Goal: Information Seeking & Learning: Learn about a topic

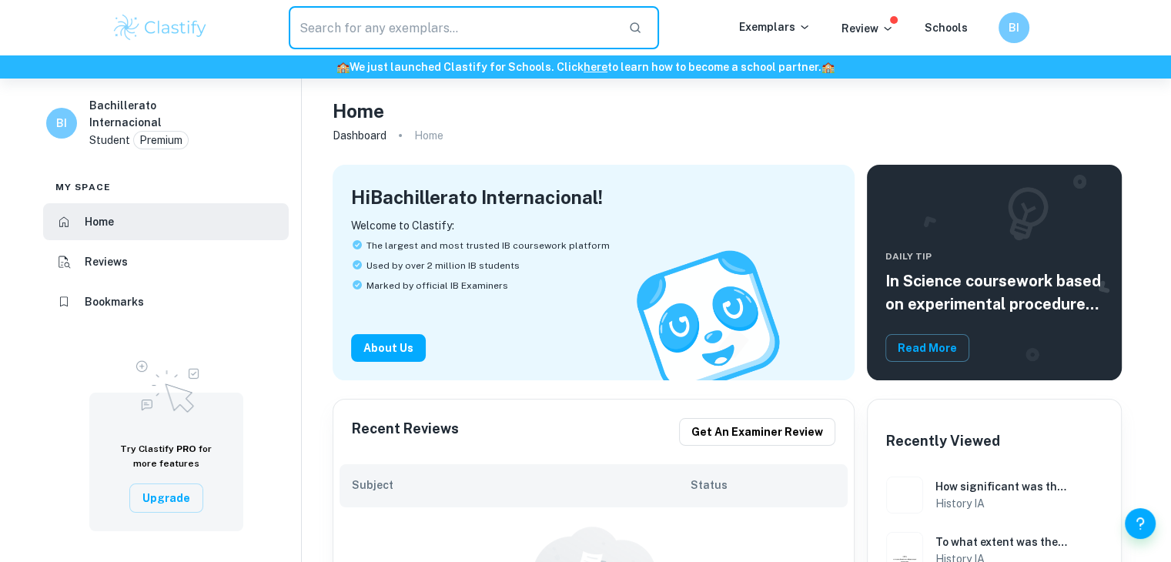
click at [430, 13] on input "text" at bounding box center [453, 27] width 328 height 43
type input "chemistry"
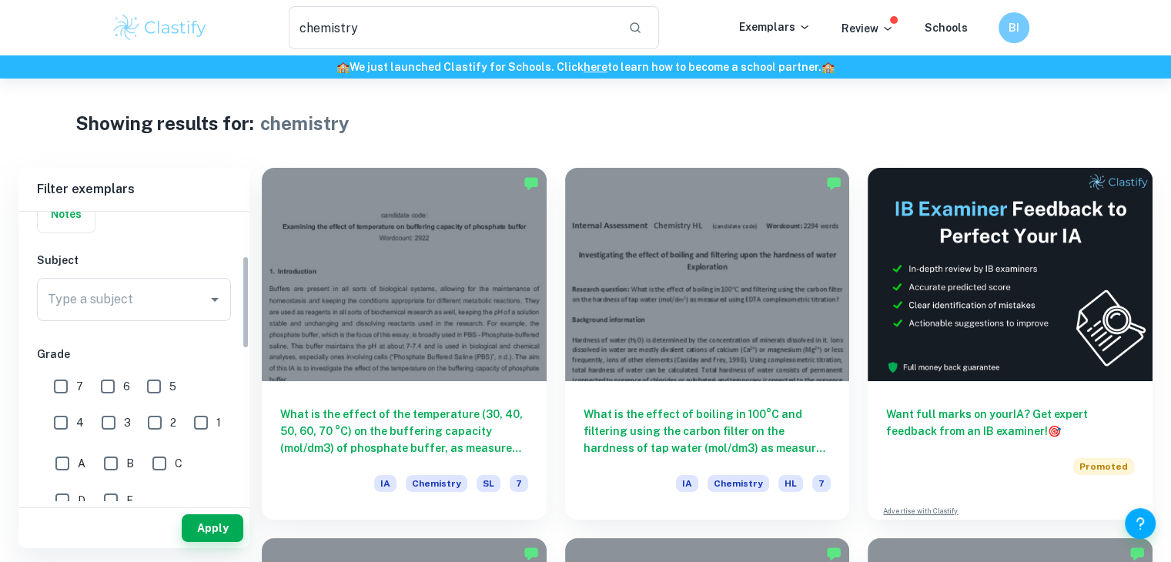
scroll to position [138, 0]
click at [61, 386] on input "7" at bounding box center [60, 385] width 31 height 31
checkbox input "true"
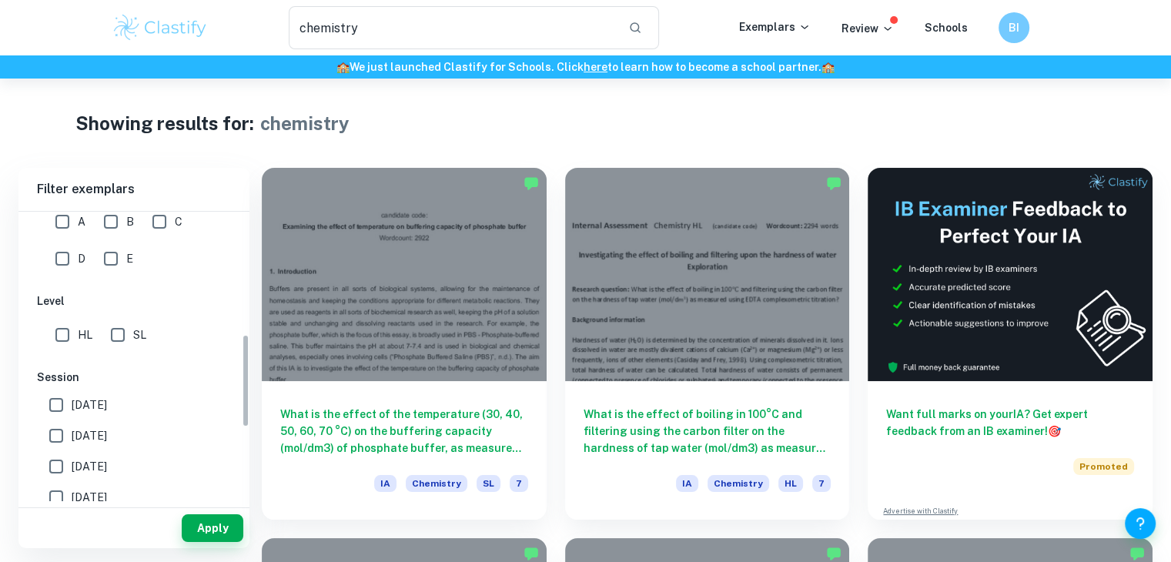
scroll to position [379, 0]
click at [61, 343] on input "HL" at bounding box center [62, 335] width 31 height 31
checkbox input "false"
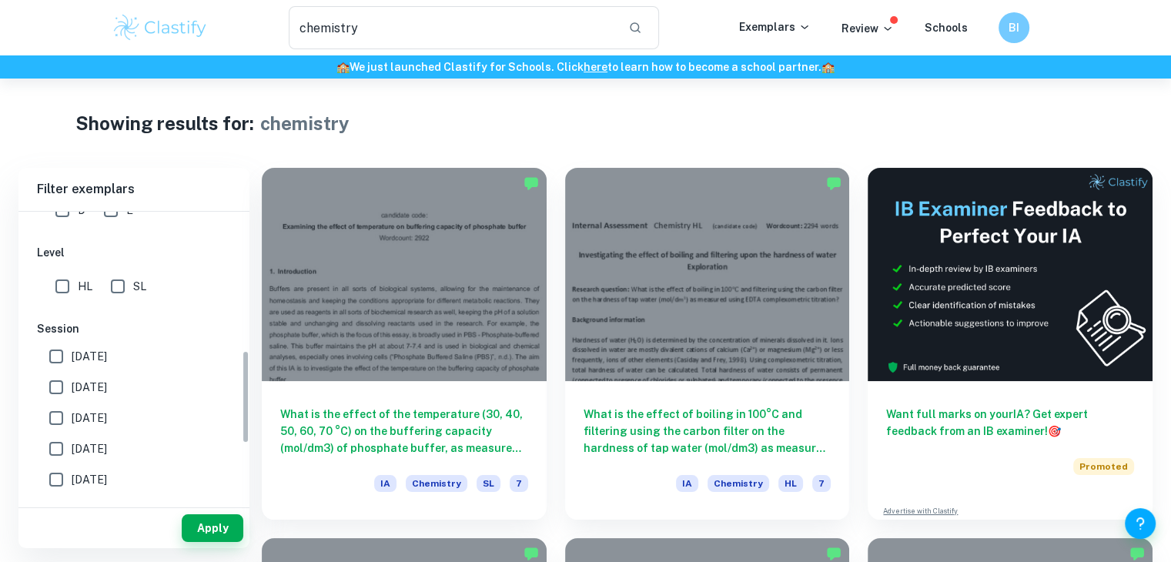
scroll to position [428, 0]
click at [68, 383] on input "[DATE]" at bounding box center [56, 386] width 31 height 31
checkbox input "true"
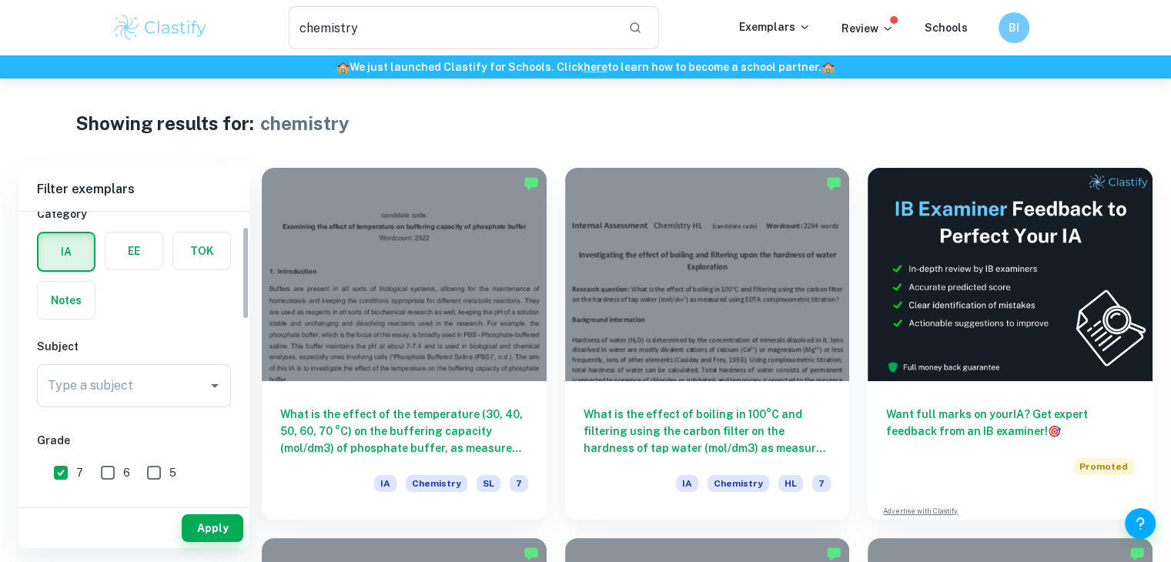
scroll to position [46, 0]
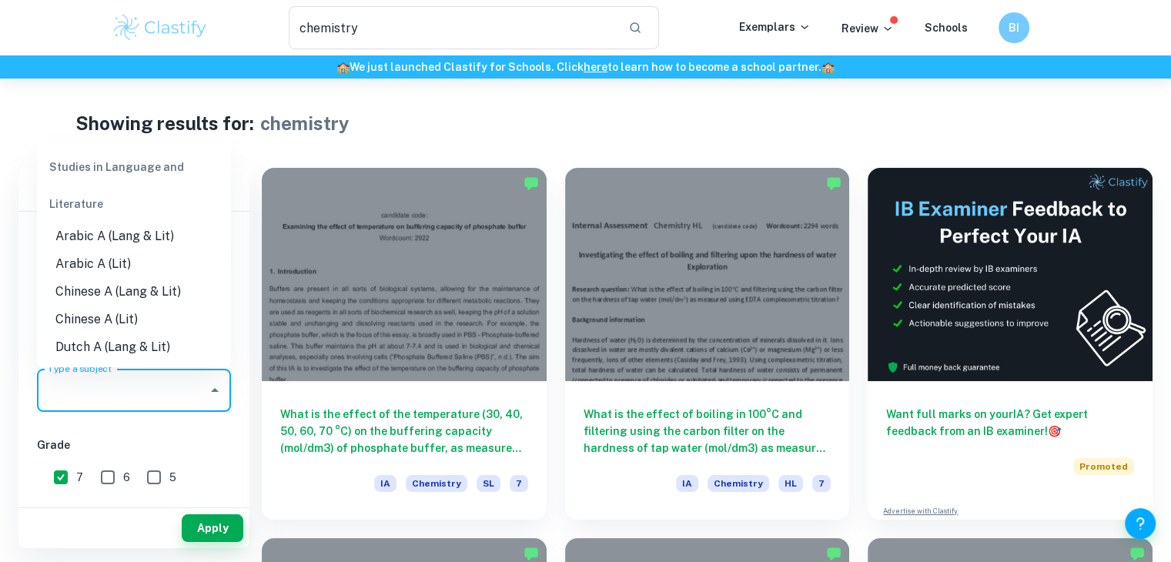
click at [156, 385] on input "Type a subject" at bounding box center [122, 390] width 157 height 29
click at [141, 167] on div "Studies in Language and Literature" at bounding box center [134, 186] width 194 height 74
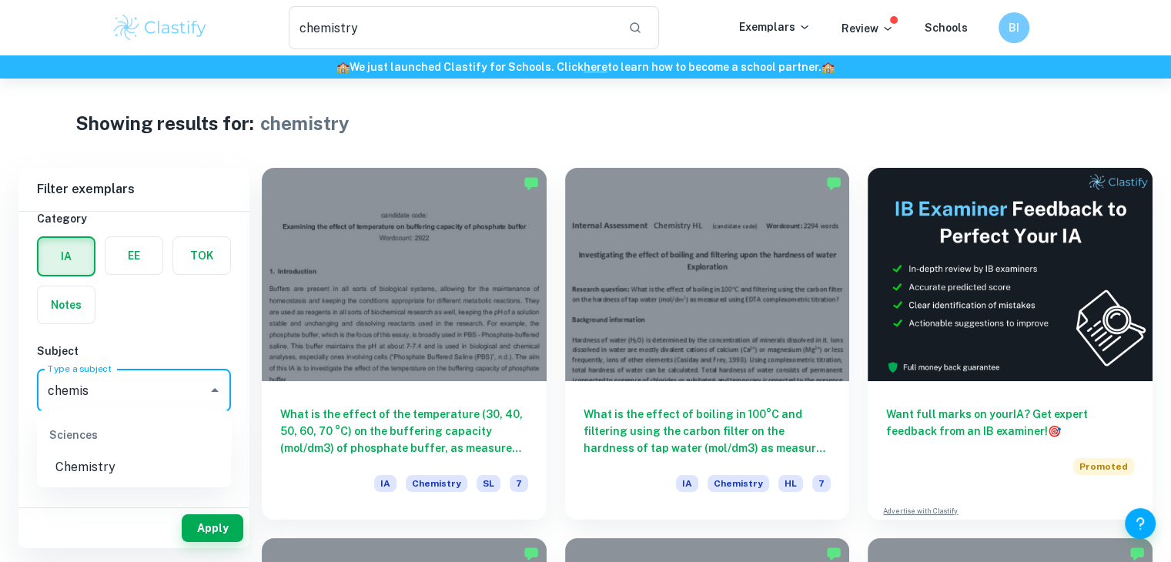
click at [168, 471] on li "Chemistry" at bounding box center [134, 468] width 194 height 28
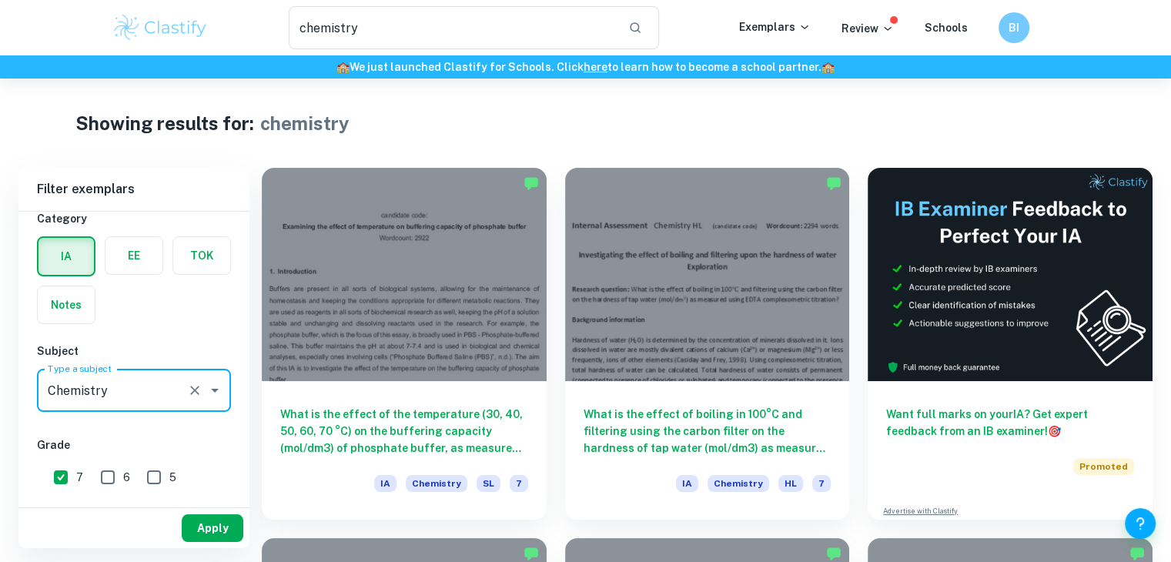
type input "Chemistry"
click at [220, 522] on button "Apply" at bounding box center [213, 528] width 62 height 28
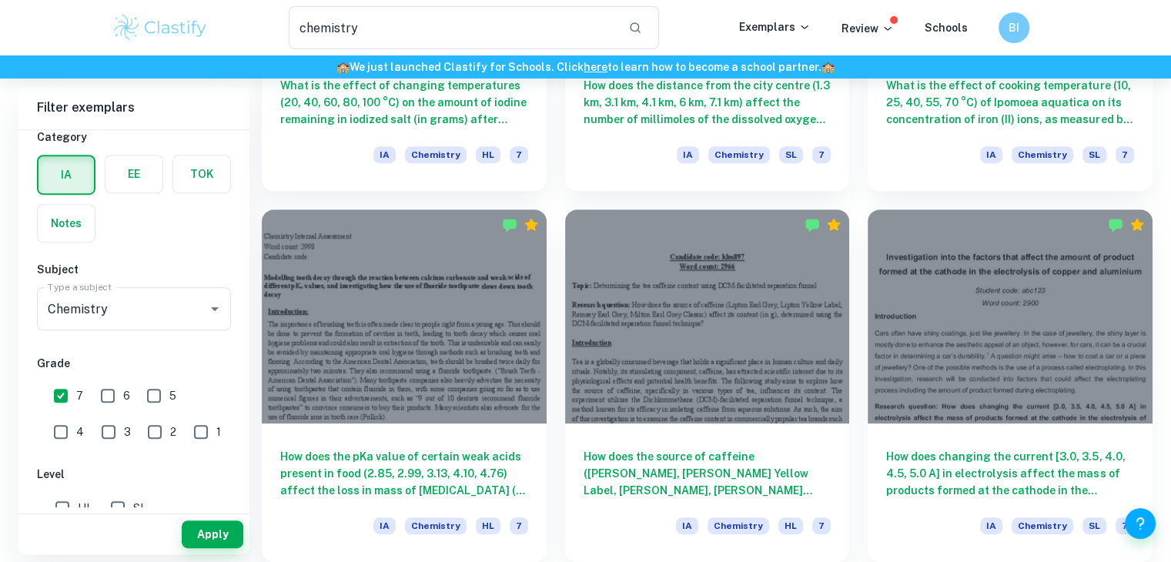
scroll to position [698, 0]
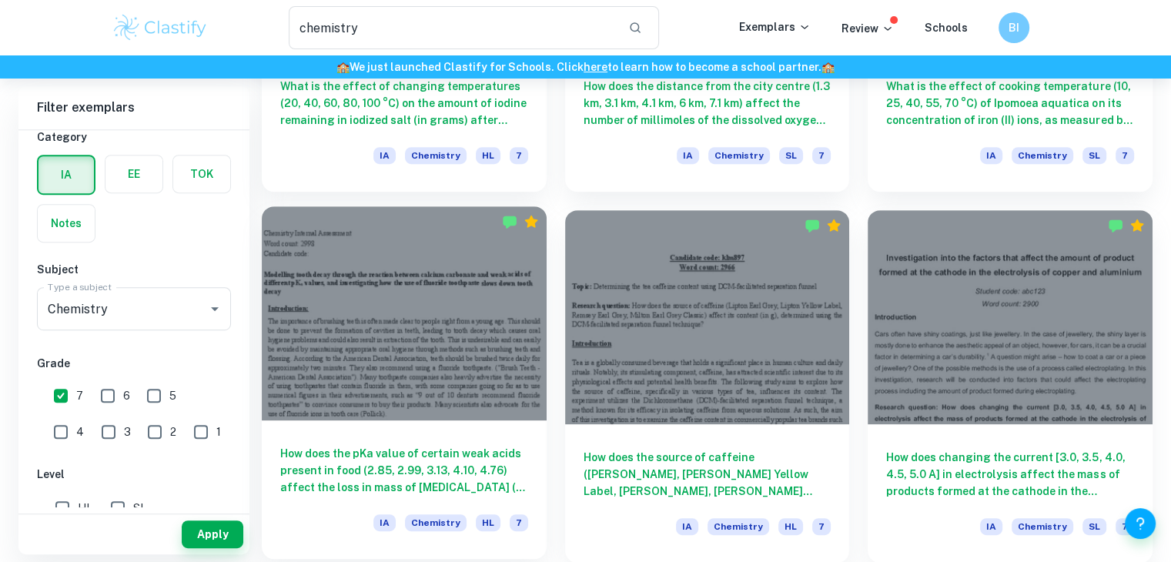
click at [471, 316] on div at bounding box center [404, 312] width 285 height 213
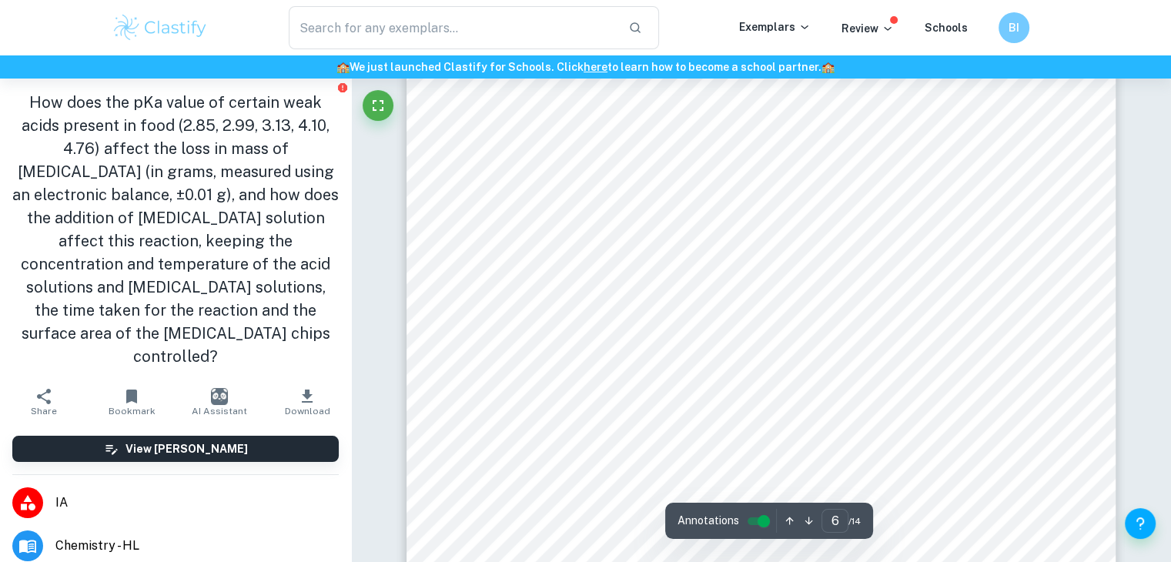
scroll to position [4883, 0]
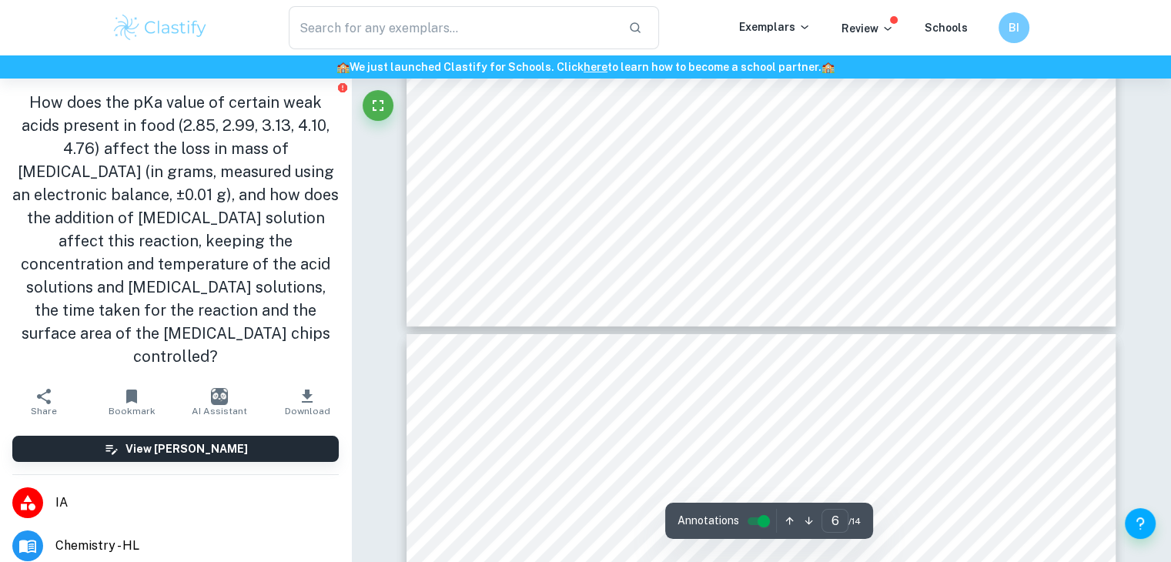
type input "7"
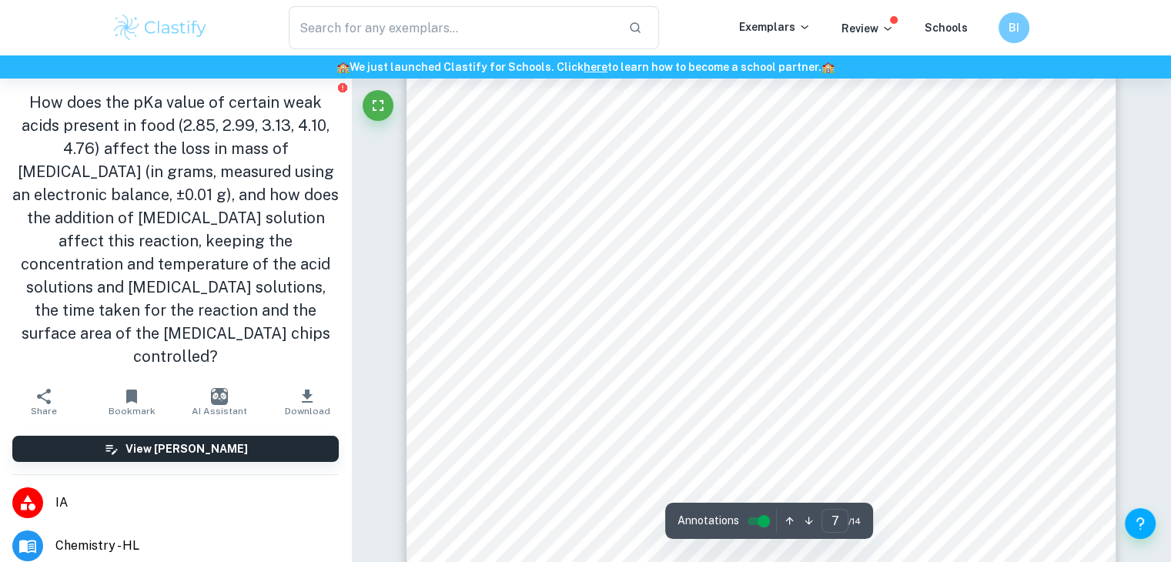
scroll to position [5975, 0]
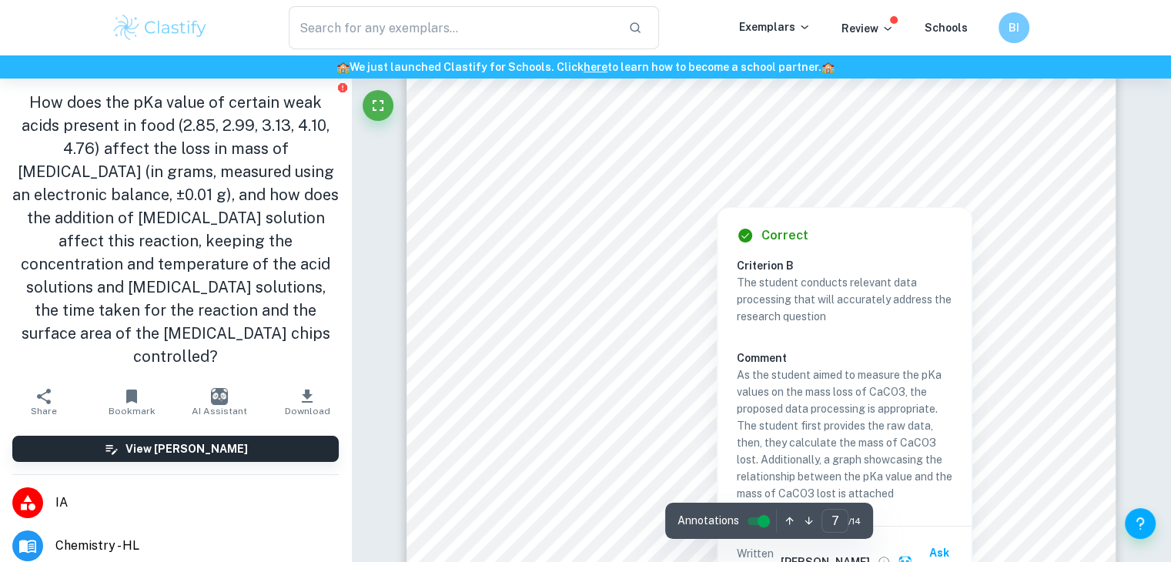
click at [674, 113] on div at bounding box center [722, 110] width 464 height 53
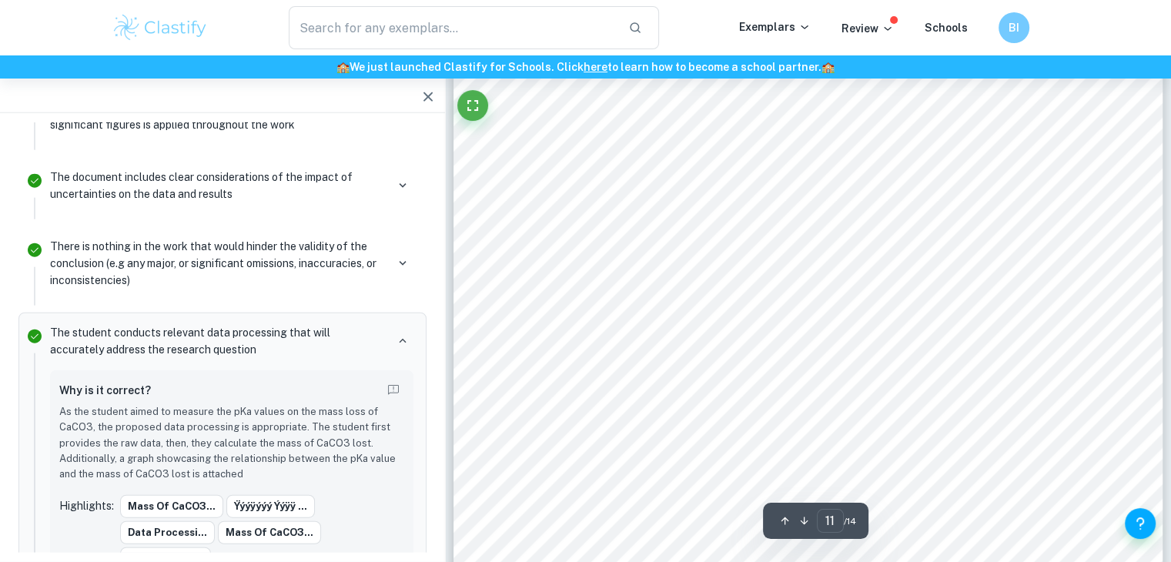
scroll to position [9530, 0]
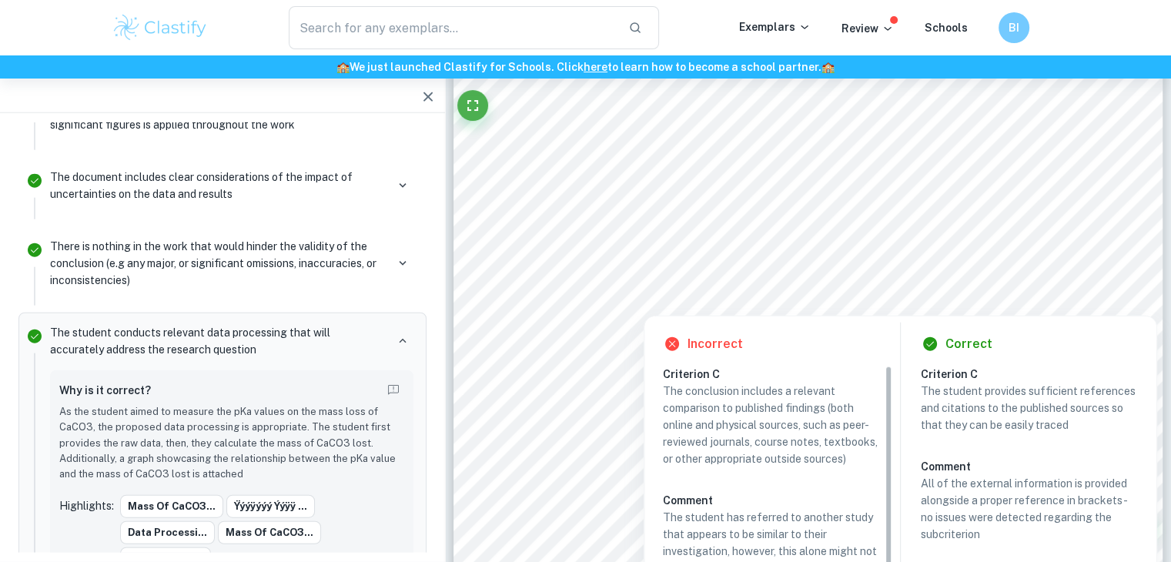
click at [848, 284] on div at bounding box center [808, 286] width 542 height 22
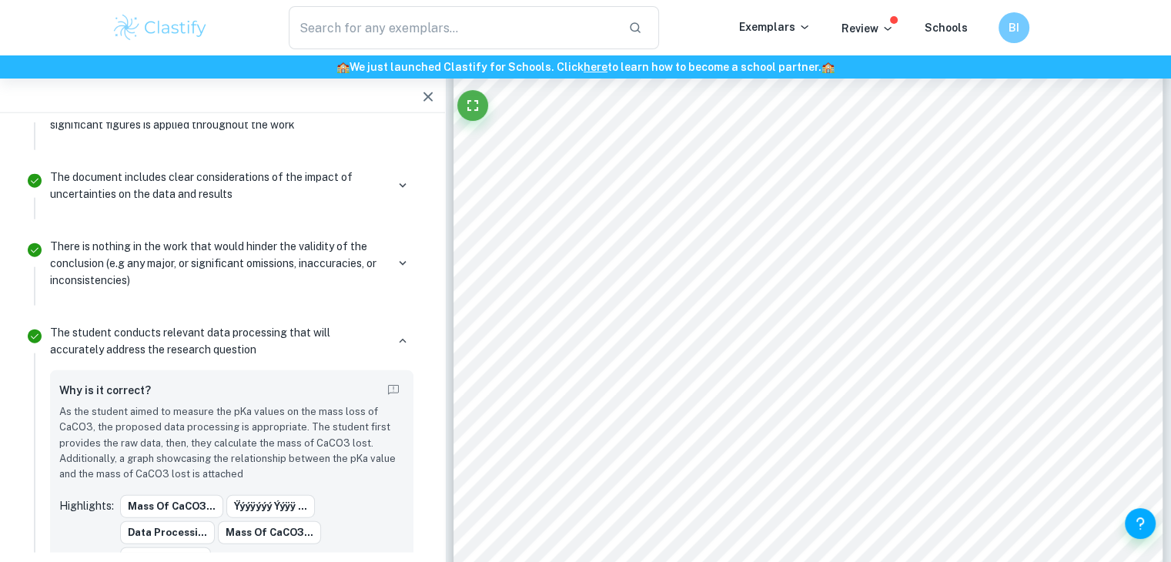
scroll to position [4404, 0]
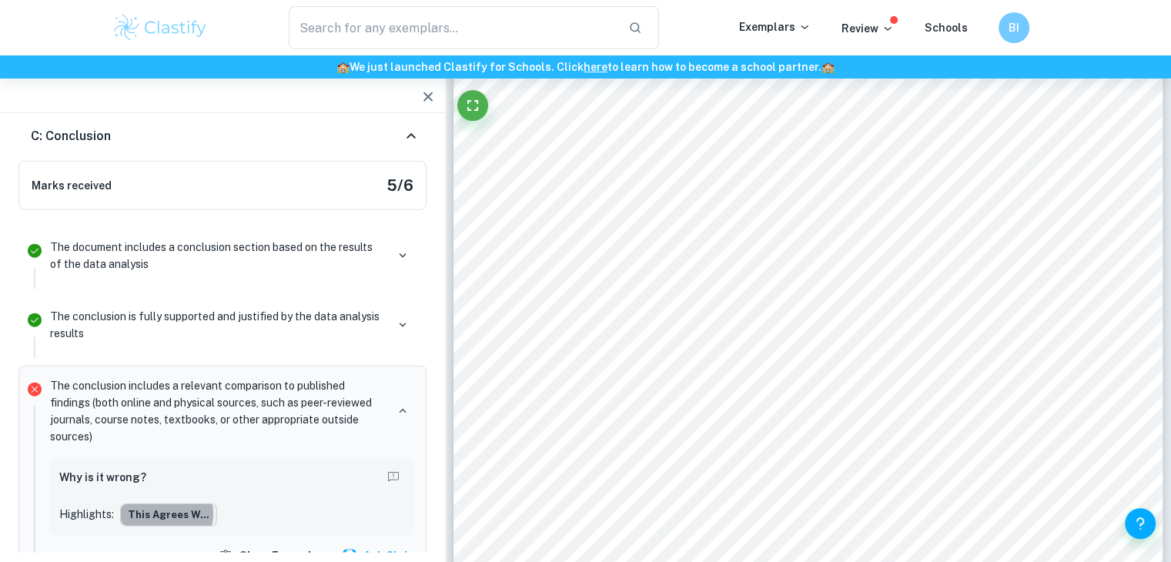
click at [162, 504] on button "This agrees w..." at bounding box center [168, 515] width 97 height 23
click at [389, 542] on button "Ask Clai" at bounding box center [376, 556] width 75 height 28
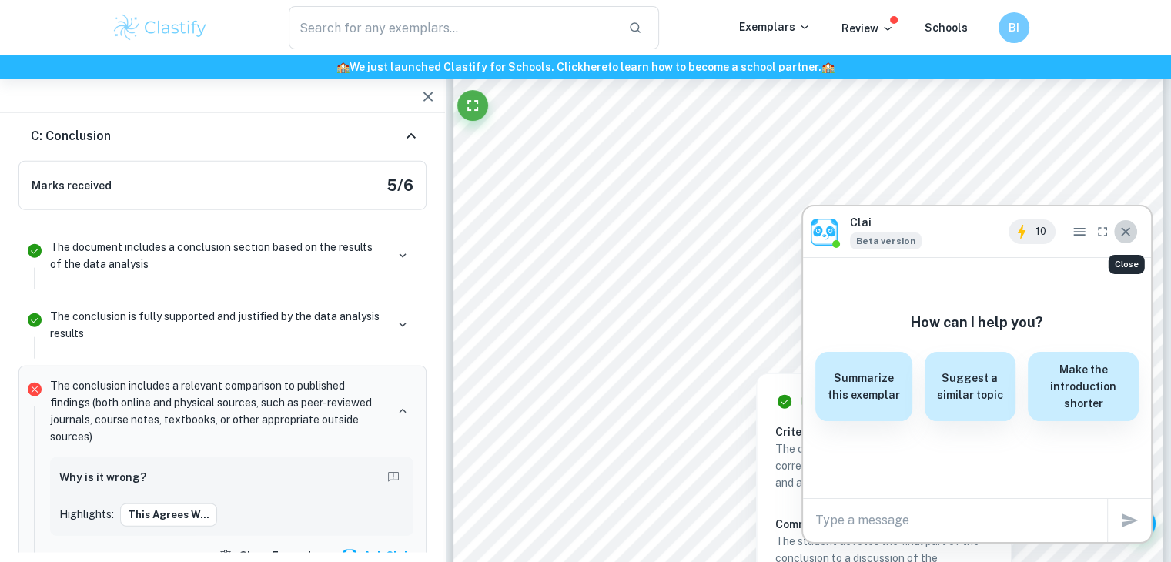
click at [1126, 230] on icon "Close" at bounding box center [1125, 231] width 9 height 9
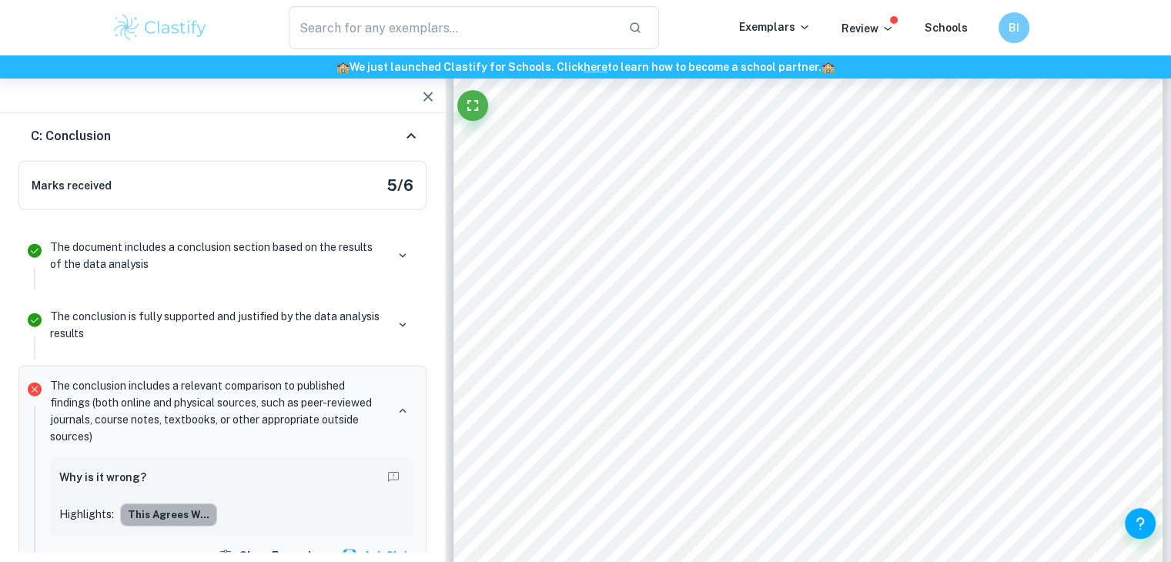
click at [185, 504] on button "This agrees w..." at bounding box center [168, 515] width 97 height 23
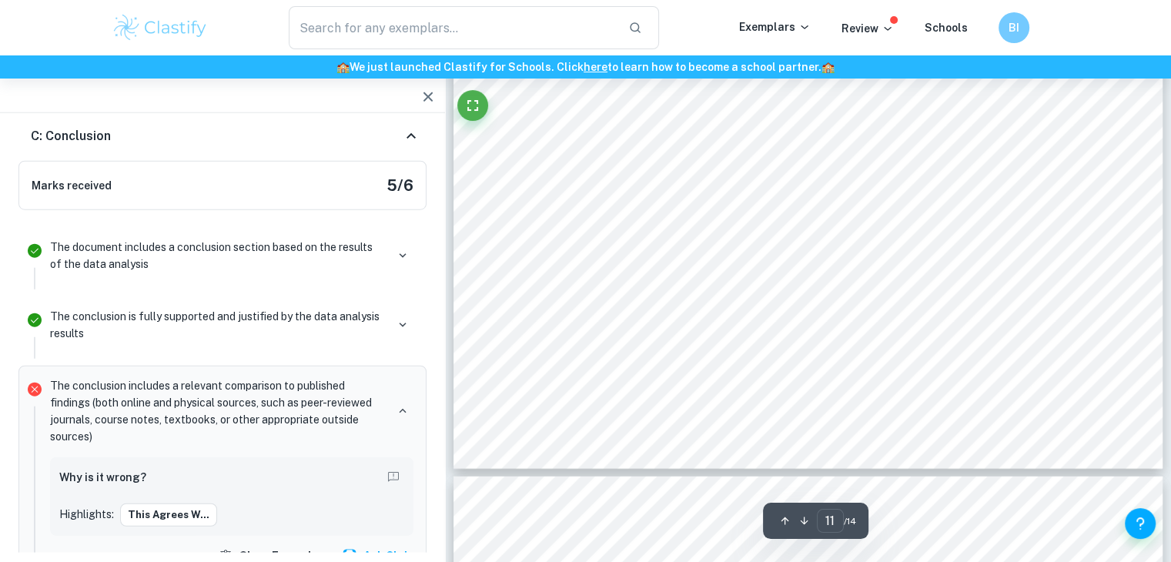
click at [730, 269] on div "11 Conclusion: The purpose of this experiment was to model the effects of [MEDI…" at bounding box center [809, 10] width 710 height 919
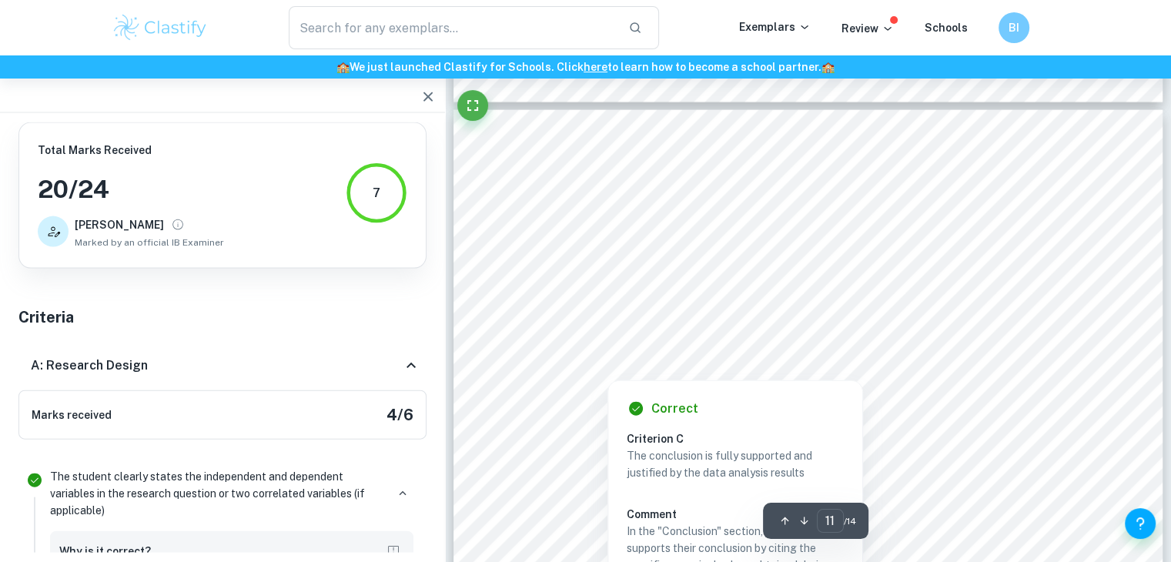
scroll to position [9238, 0]
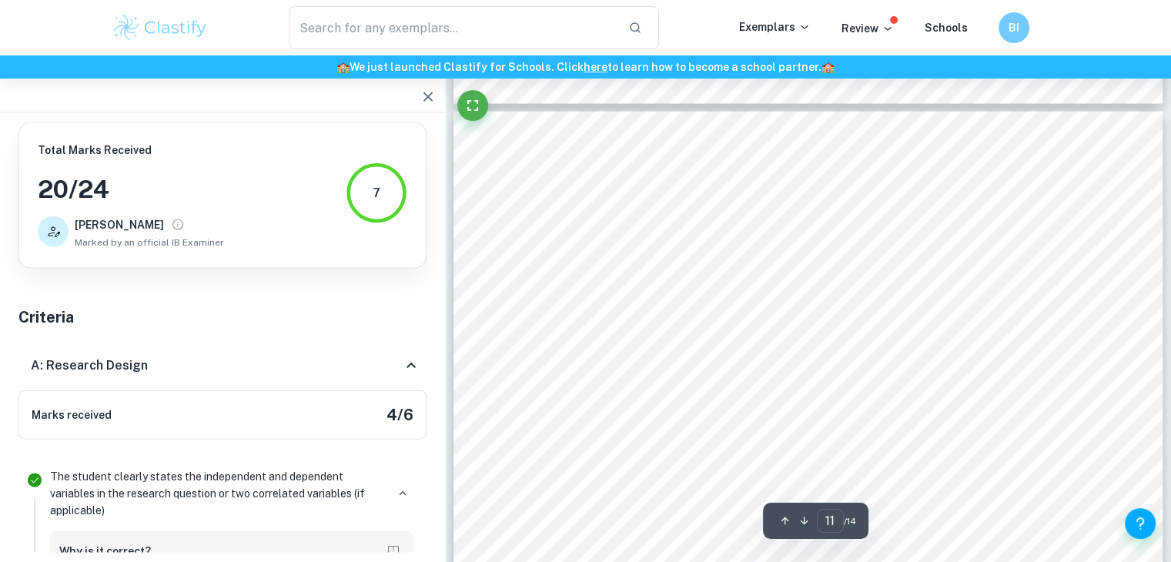
click at [916, 235] on div "11 Conclusion: The purpose of this experiment was to model the effects of [MEDI…" at bounding box center [809, 571] width 710 height 919
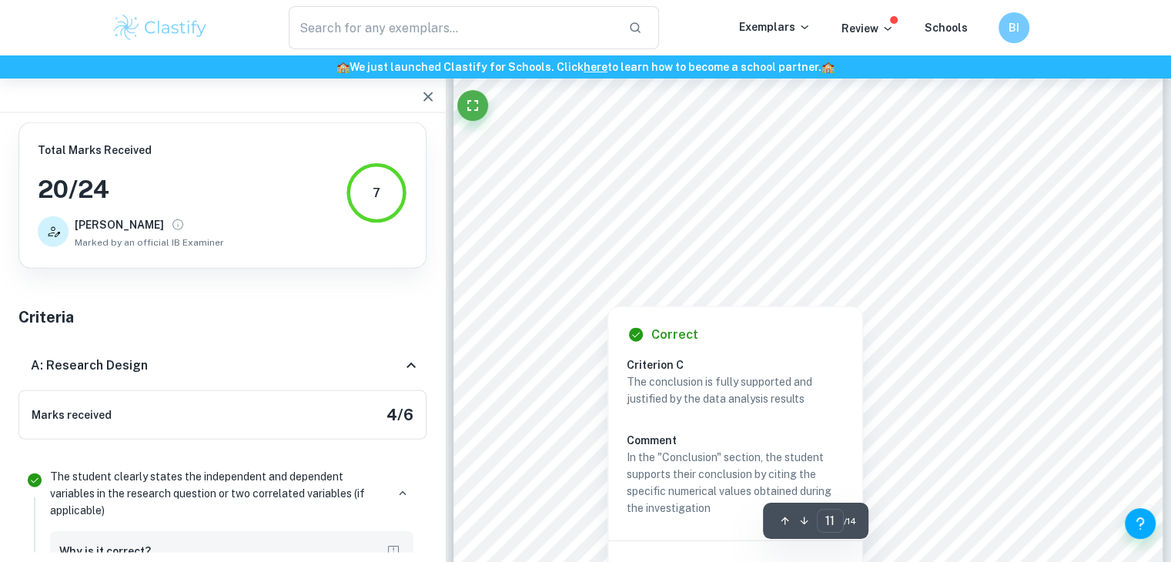
scroll to position [9312, 0]
click at [939, 278] on div at bounding box center [808, 277] width 542 height 22
click at [1105, 186] on div "11 Conclusion: The purpose of this experiment was to model the effects of [MEDI…" at bounding box center [809, 497] width 710 height 919
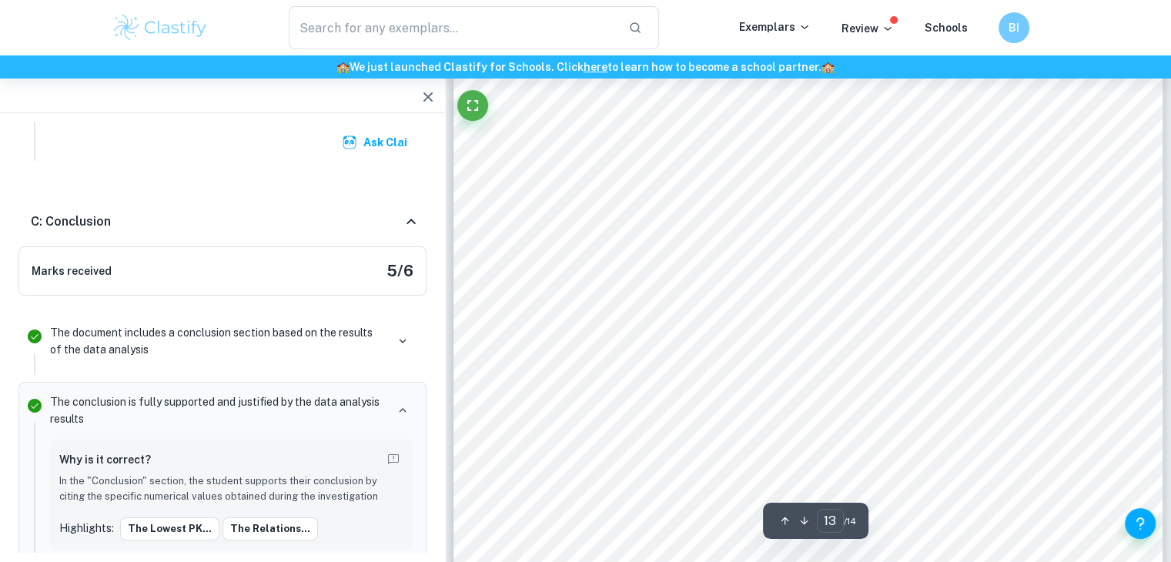
scroll to position [11281, 0]
type input "11"
